Goal: Task Accomplishment & Management: Manage account settings

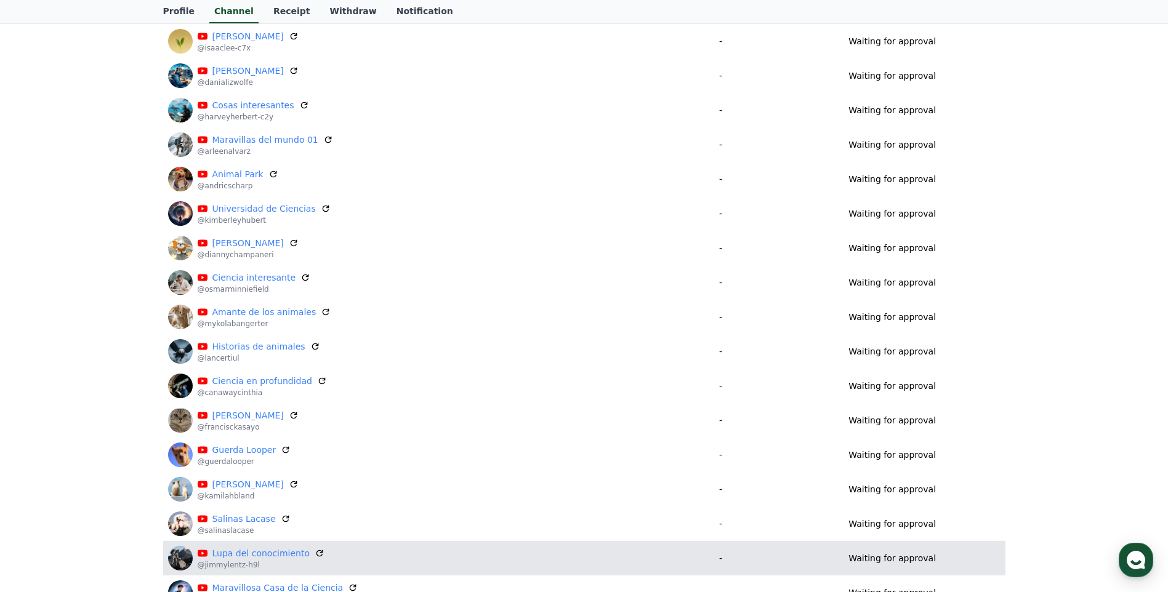
scroll to position [411, 0]
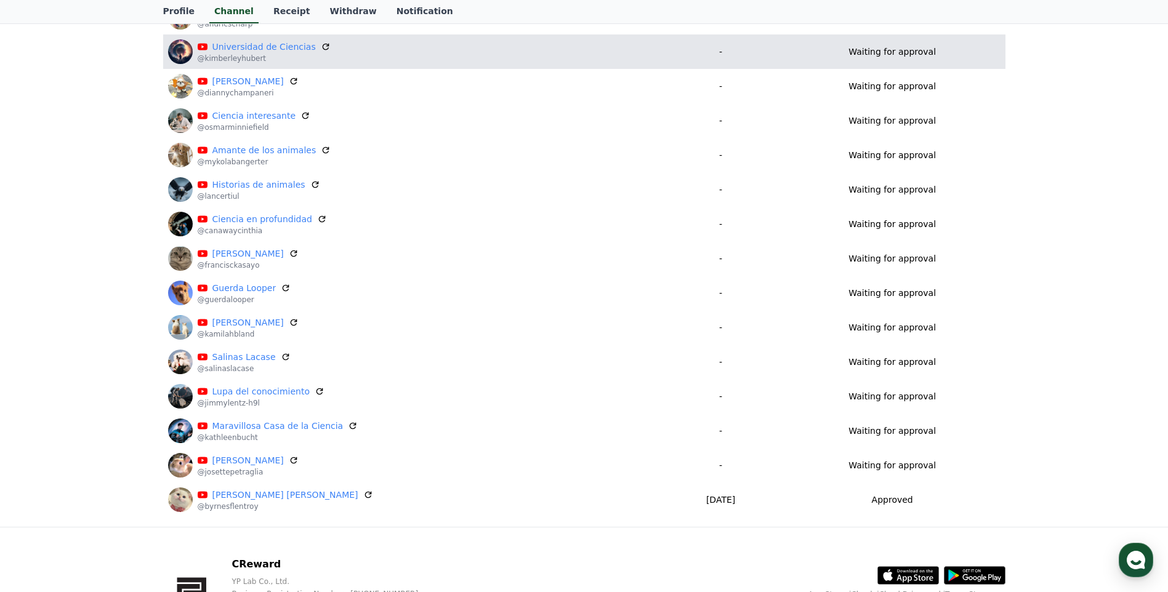
drag, startPoint x: 345, startPoint y: 427, endPoint x: 642, endPoint y: 54, distance: 475.9
click at [348, 427] on icon at bounding box center [353, 426] width 10 height 10
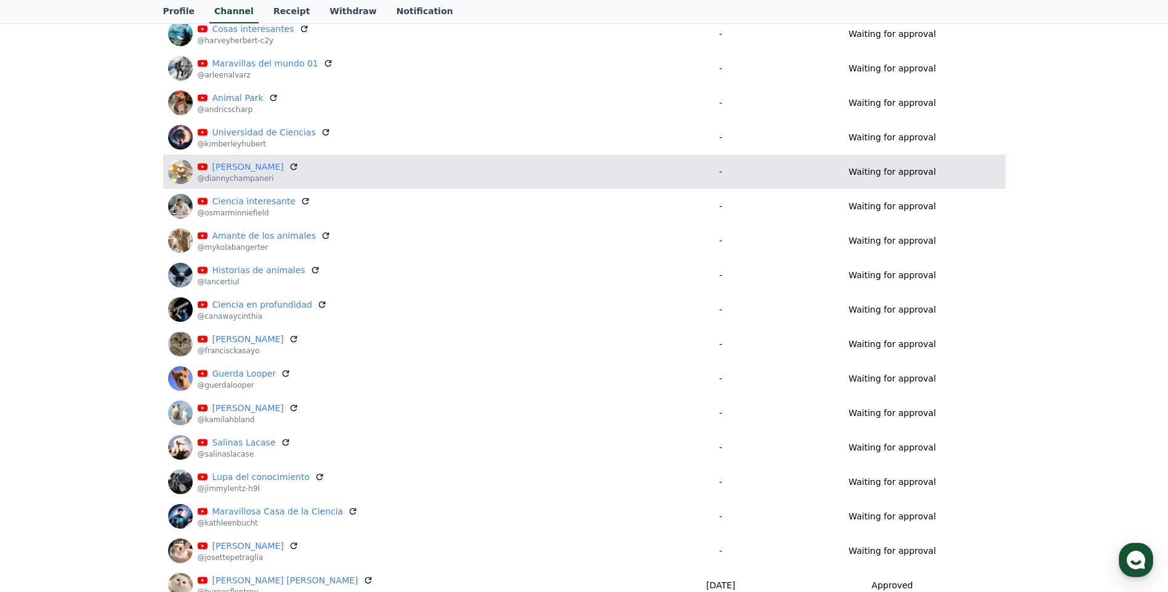
scroll to position [308, 0]
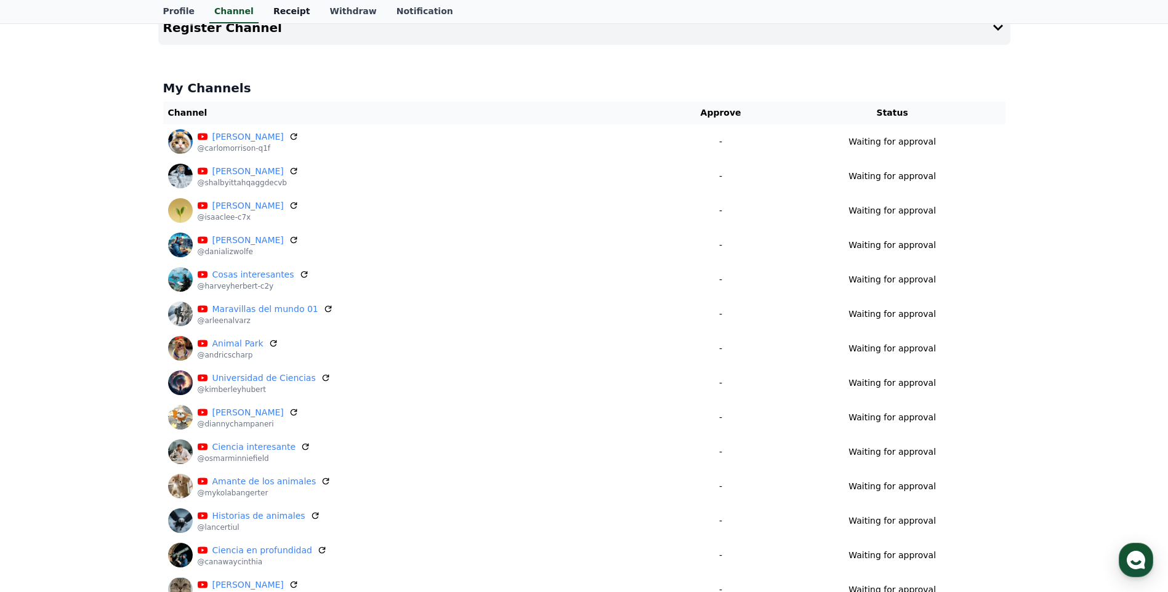
scroll to position [49, 0]
